Goal: Task Accomplishment & Management: Manage account settings

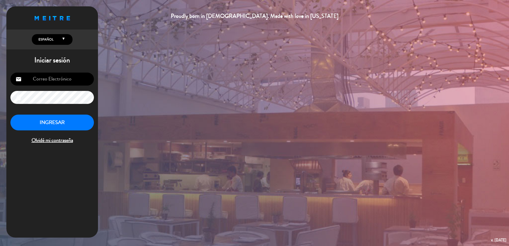
type input "[EMAIL_ADDRESS][DOMAIN_NAME]"
click at [63, 124] on button "INGRESAR" at bounding box center [52, 123] width 84 height 16
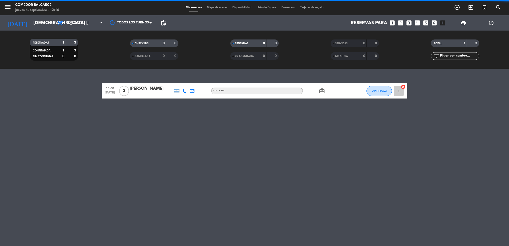
click at [103, 22] on span at bounding box center [102, 23] width 5 height 5
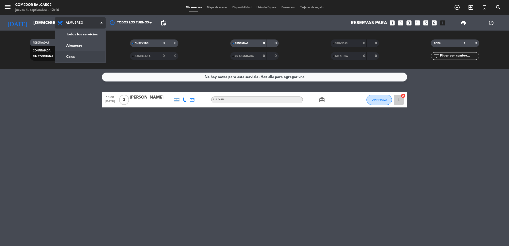
click at [77, 56] on div "menu Comedor Balcarce jueves 4. septiembre - 12:16 Mis reservas Mapa de mesas D…" at bounding box center [254, 34] width 509 height 69
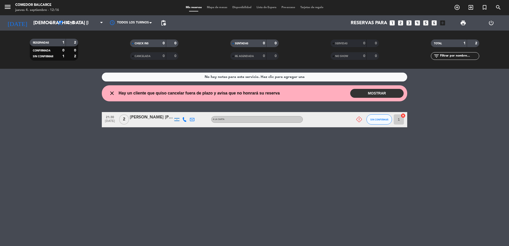
click at [367, 97] on button "MOSTRAR" at bounding box center [377, 93] width 53 height 9
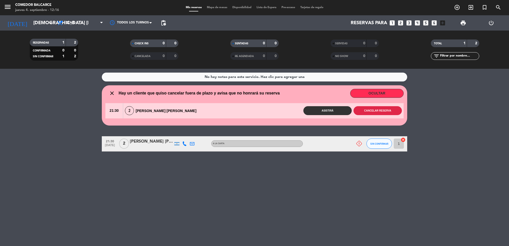
click at [374, 110] on button "Cancelar reserva" at bounding box center [378, 110] width 48 height 9
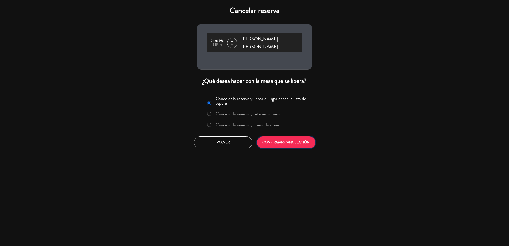
click at [283, 137] on button "CONFIRMAR CANCELACIÓN" at bounding box center [286, 143] width 59 height 12
